Goal: Task Accomplishment & Management: Use online tool/utility

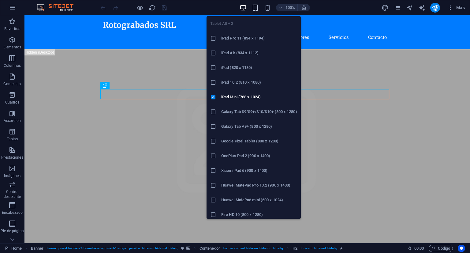
click at [255, 9] on icon "button" at bounding box center [255, 7] width 7 height 7
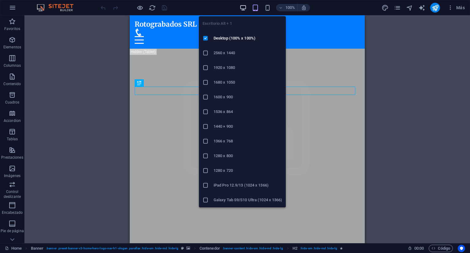
click at [244, 8] on icon "button" at bounding box center [242, 7] width 7 height 7
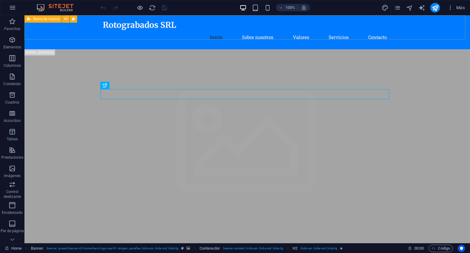
click at [50, 20] on span "Barra de menús" at bounding box center [46, 19] width 26 height 4
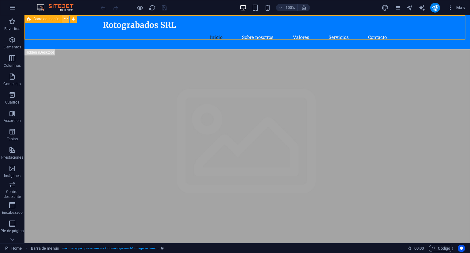
click at [65, 20] on icon at bounding box center [65, 19] width 3 height 6
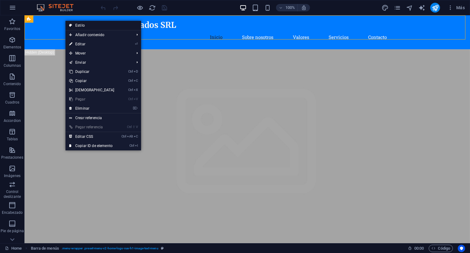
click at [94, 26] on link "Estilo" at bounding box center [103, 25] width 76 height 9
select select "rem"
select select "preset-menu-v2-home-logo-nav-h1-image-text-menu"
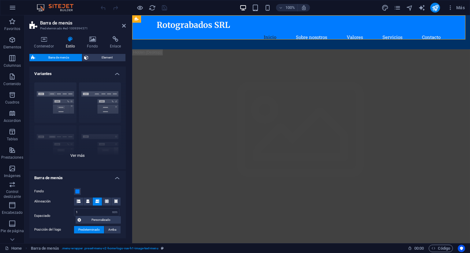
click at [80, 154] on div "Borde Centrado Predeterminado Fijo Loki Desencadenador Ancho XXL" at bounding box center [77, 123] width 96 height 92
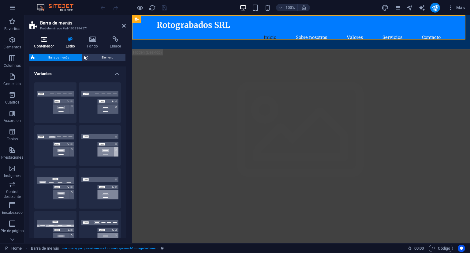
click at [42, 44] on h4 "Contenedor" at bounding box center [44, 42] width 31 height 13
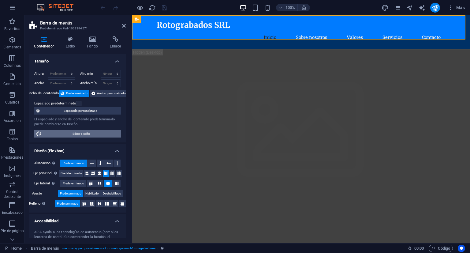
click at [84, 133] on span "Editar diseño" at bounding box center [81, 133] width 76 height 7
select select "px"
select select "200"
select select "px"
select select "rem"
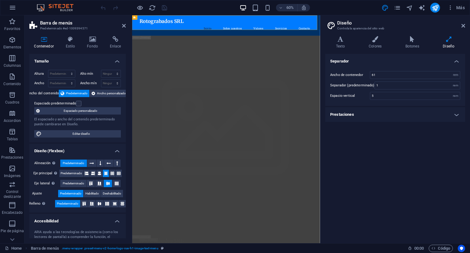
click at [416, 113] on h4 "Prestaciones" at bounding box center [395, 114] width 140 height 15
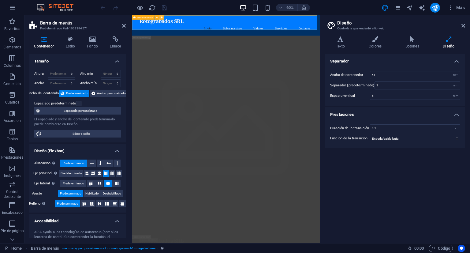
click at [162, 17] on icon at bounding box center [162, 18] width 2 height 4
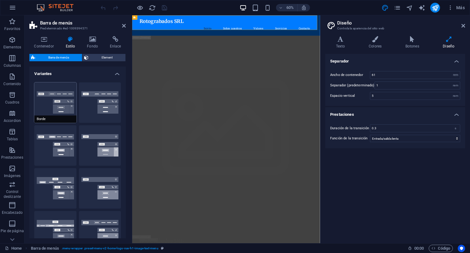
click at [58, 102] on button "Borde" at bounding box center [55, 102] width 42 height 40
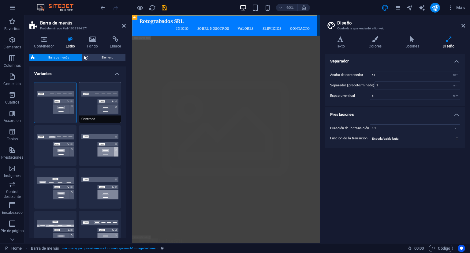
click at [98, 102] on button "Centrado" at bounding box center [100, 102] width 42 height 40
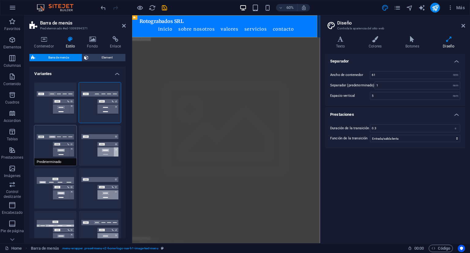
click at [62, 144] on button "Predeterminado" at bounding box center [55, 145] width 42 height 40
click at [99, 143] on button "Fijo" at bounding box center [100, 145] width 42 height 40
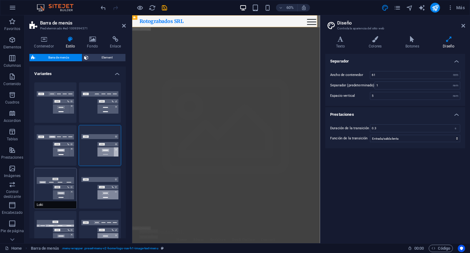
click at [63, 183] on button "Loki" at bounding box center [55, 188] width 42 height 40
type input "0"
select select "DISABLED_OPTION_VALUE"
type input "2"
type input "1"
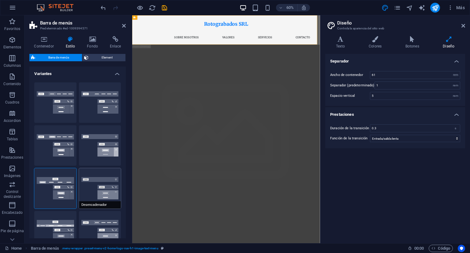
click at [109, 190] on button "Desencadenador" at bounding box center [100, 188] width 42 height 40
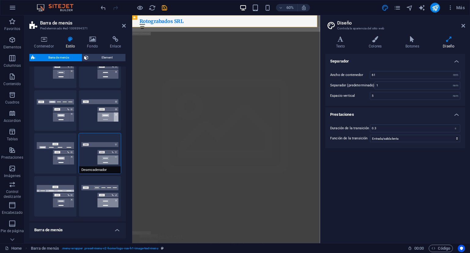
scroll to position [61, 0]
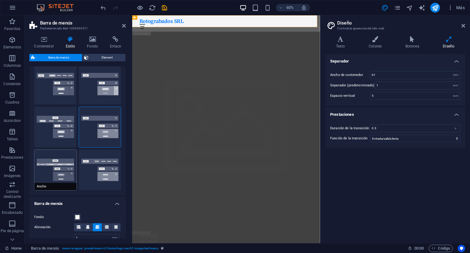
click at [65, 172] on button "Ancho" at bounding box center [55, 170] width 42 height 40
type input "0"
type input "2"
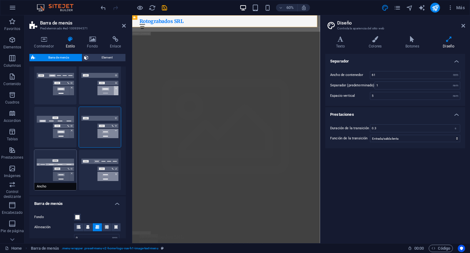
type input "2"
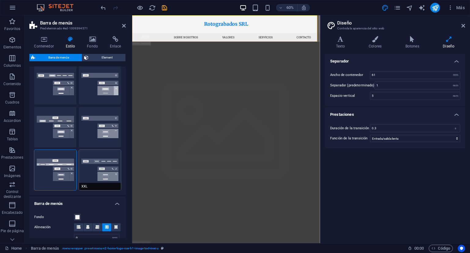
click at [103, 173] on button "XXL" at bounding box center [100, 170] width 42 height 40
type input "1"
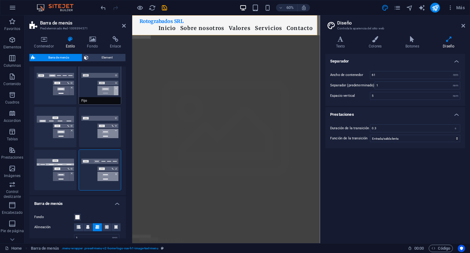
click at [97, 79] on button "Fijo" at bounding box center [100, 84] width 42 height 40
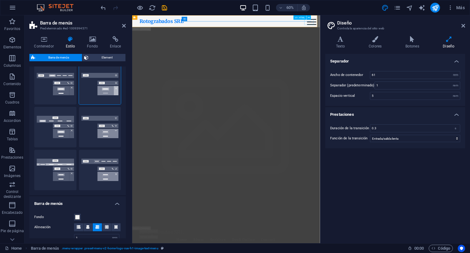
click at [429, 27] on div at bounding box center [430, 26] width 15 height 10
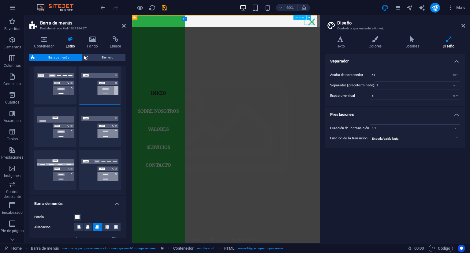
click at [429, 27] on div at bounding box center [430, 26] width 15 height 10
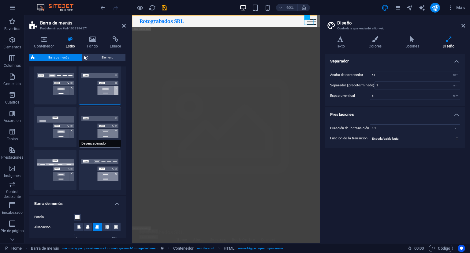
click at [94, 131] on button "Desencadenador" at bounding box center [100, 127] width 42 height 40
click at [431, 28] on div at bounding box center [430, 26] width 15 height 10
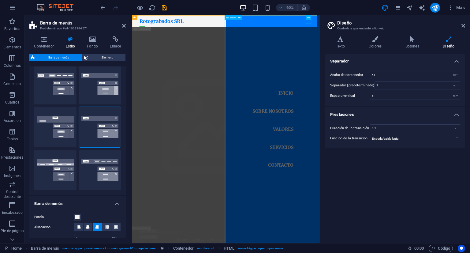
click at [431, 28] on nav "Inicio Sobre nosotros Valores Servicios Contacto" at bounding box center [367, 204] width 157 height 379
click at [153, 30] on div at bounding box center [148, 34] width 9 height 8
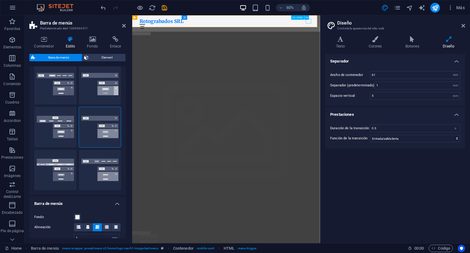
click at [425, 30] on div at bounding box center [288, 34] width 289 height 8
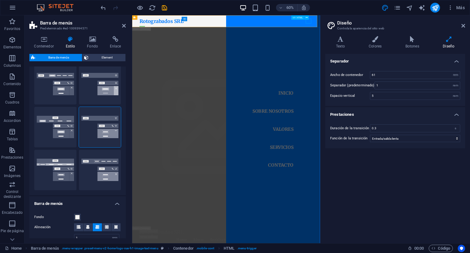
click at [153, 30] on div at bounding box center [148, 34] width 9 height 8
